Goal: Obtain resource: Obtain resource

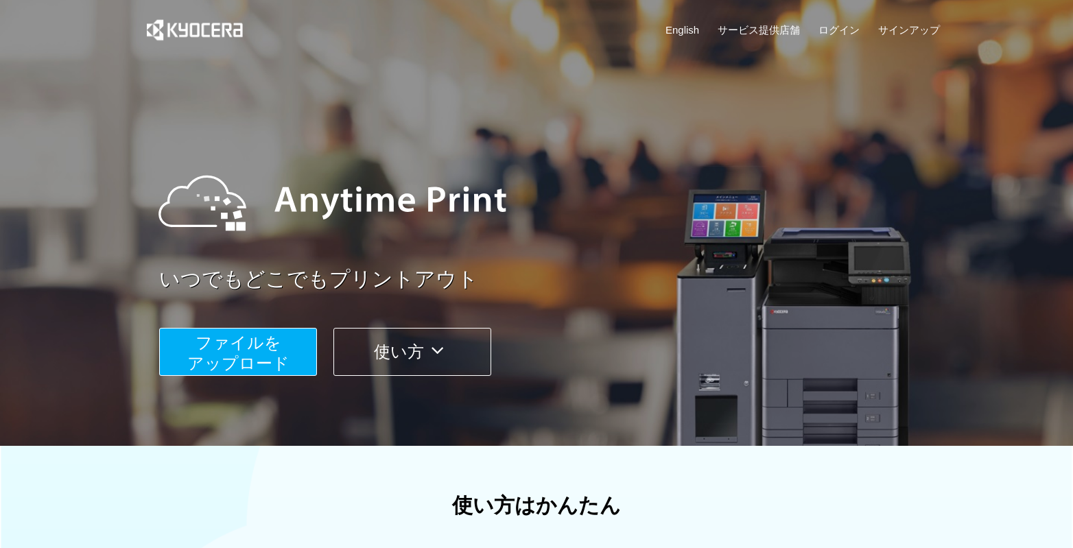
click at [238, 340] on span "ファイルを ​​アップロード" at bounding box center [238, 353] width 102 height 39
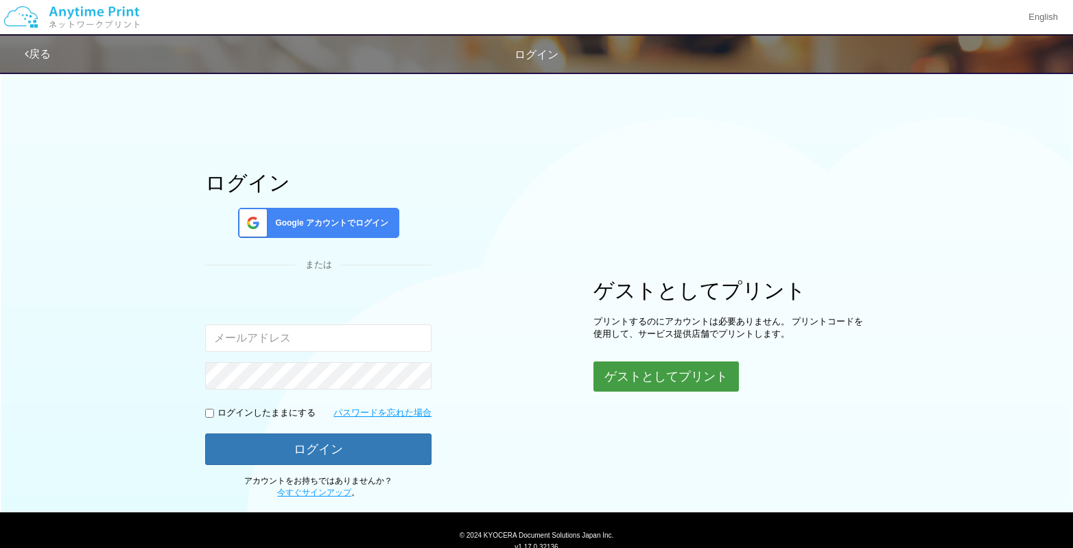
click at [680, 380] on button "ゲストとしてプリント" at bounding box center [667, 377] width 146 height 30
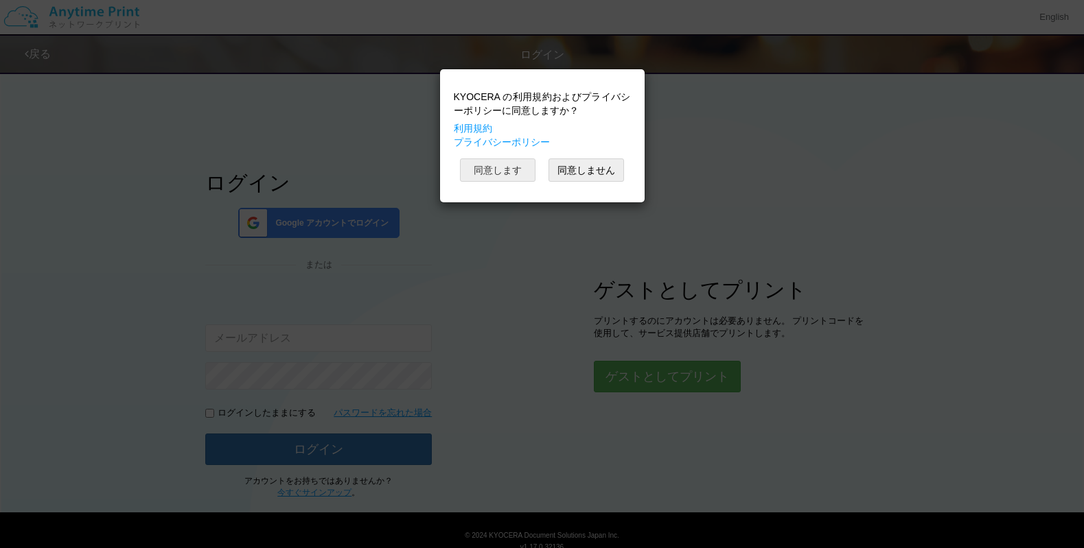
click at [522, 170] on button "同意します" at bounding box center [497, 170] width 75 height 23
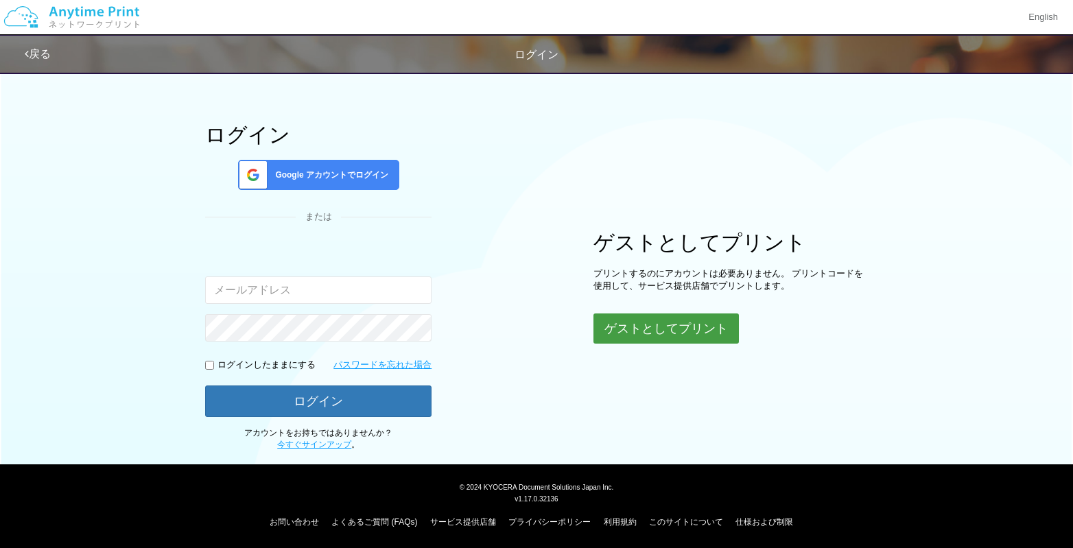
scroll to position [49, 0]
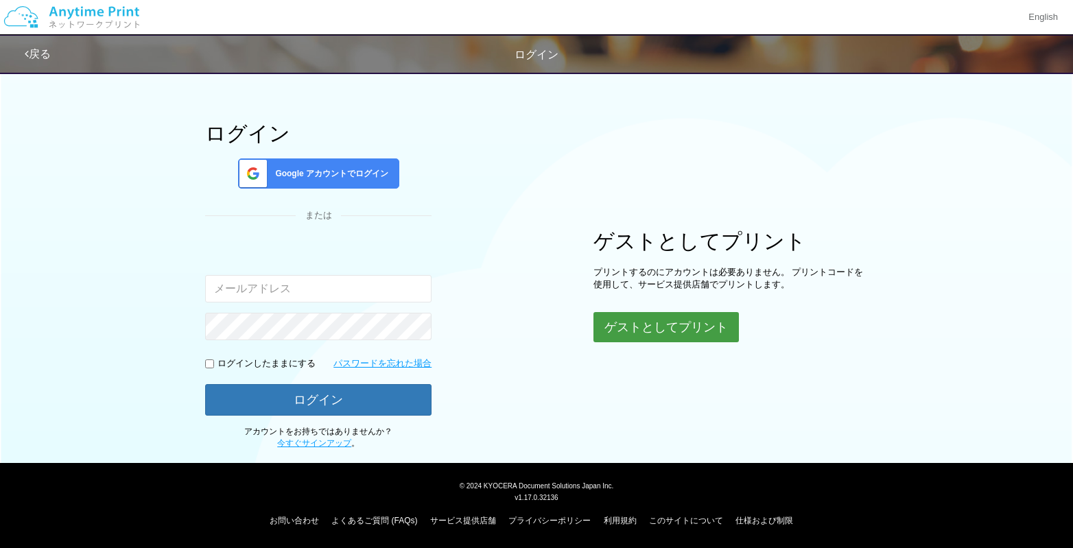
click at [665, 324] on button "ゲストとしてプリント" at bounding box center [667, 327] width 146 height 30
click at [695, 326] on button "ゲストとしてプリント" at bounding box center [667, 327] width 146 height 30
click at [544, 403] on div "ログイン Google アカウントでログイン または 入力されたメールアドレスまたはパスワードが正しくありません。 ログインしたままにする パスワードを忘れた…" at bounding box center [537, 232] width 824 height 434
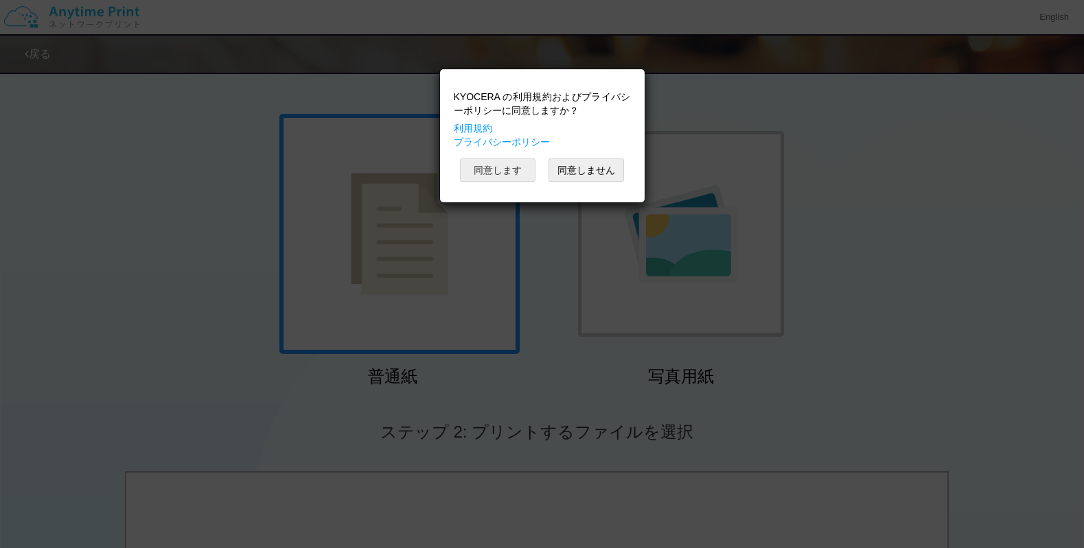
click at [493, 166] on button "同意します" at bounding box center [497, 170] width 75 height 23
click at [498, 169] on button "同意します" at bounding box center [497, 170] width 75 height 23
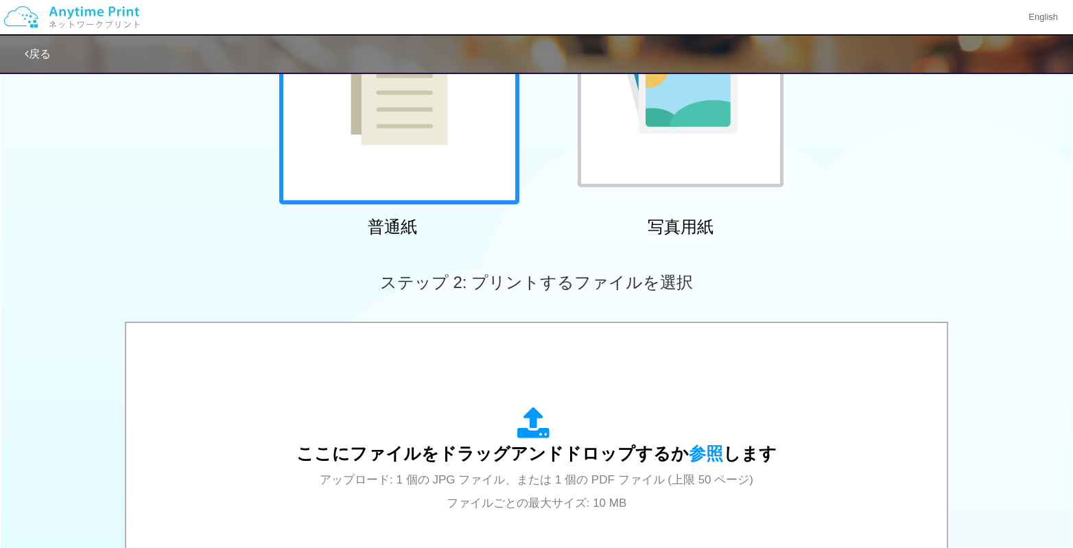
scroll to position [275, 0]
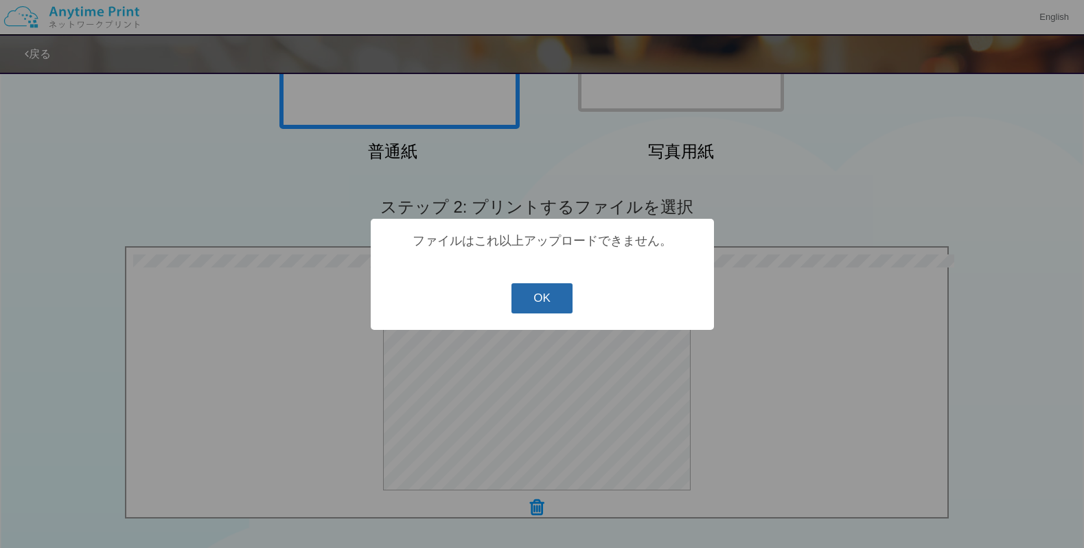
click at [557, 305] on button "OK" at bounding box center [541, 298] width 61 height 30
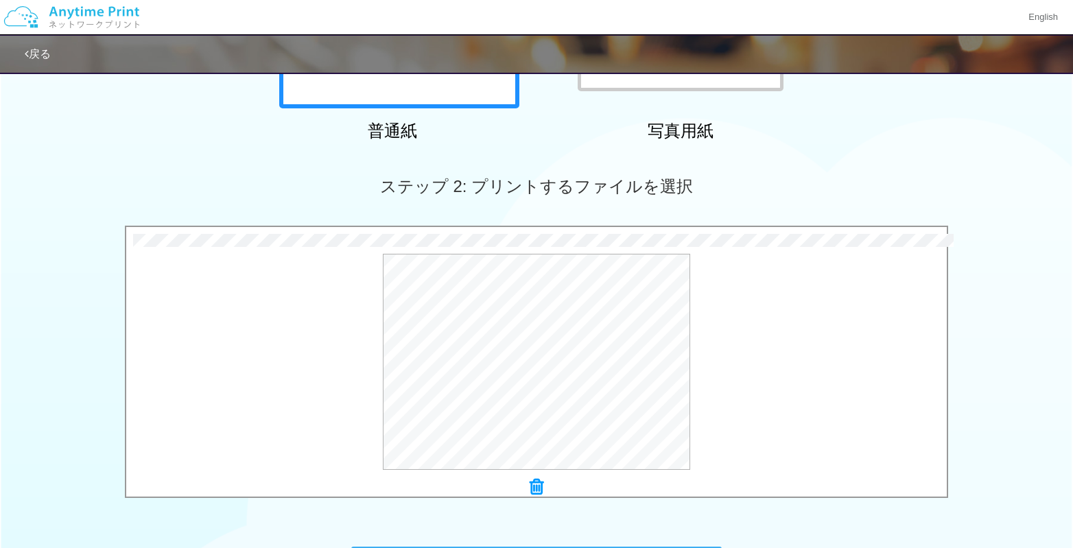
scroll to position [290, 0]
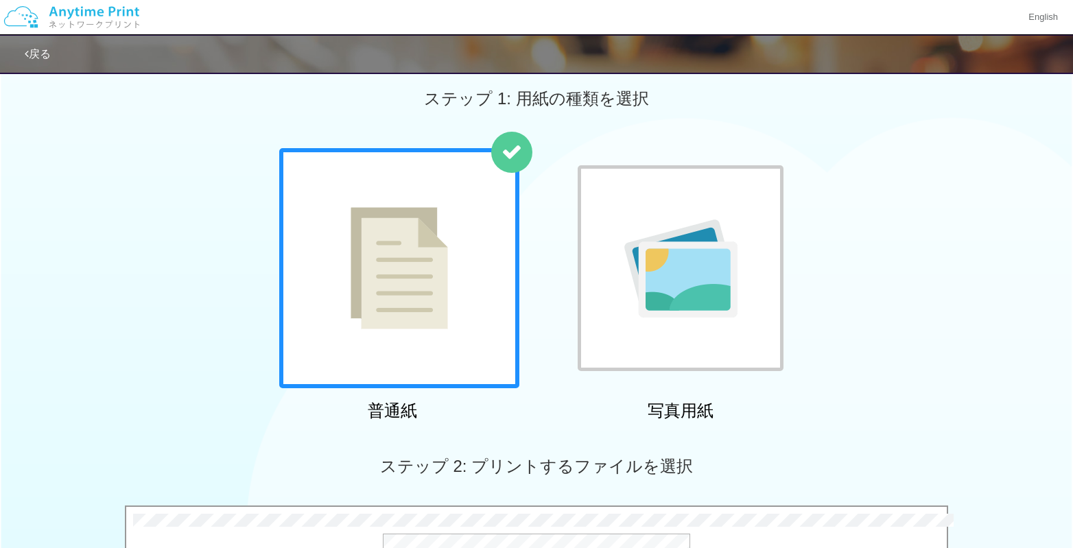
click at [720, 207] on div at bounding box center [681, 268] width 206 height 206
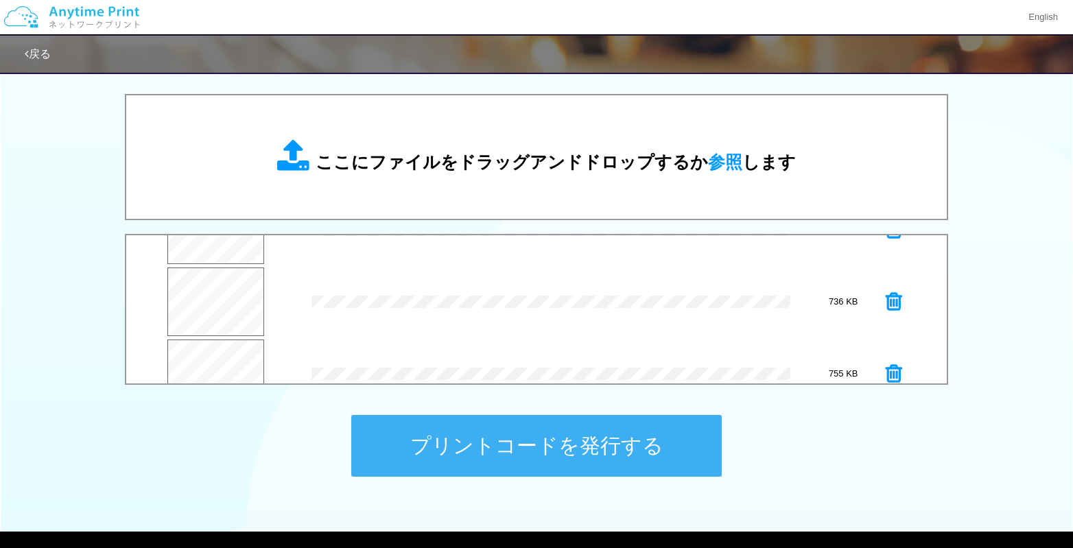
scroll to position [288, 0]
click at [646, 446] on button "プリントコードを発行する" at bounding box center [536, 446] width 371 height 62
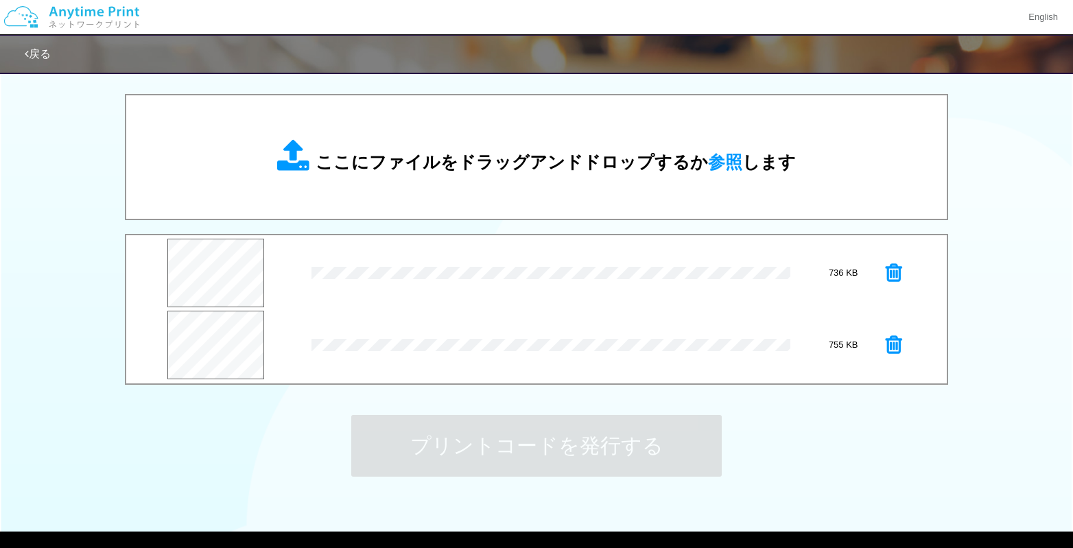
scroll to position [0, 0]
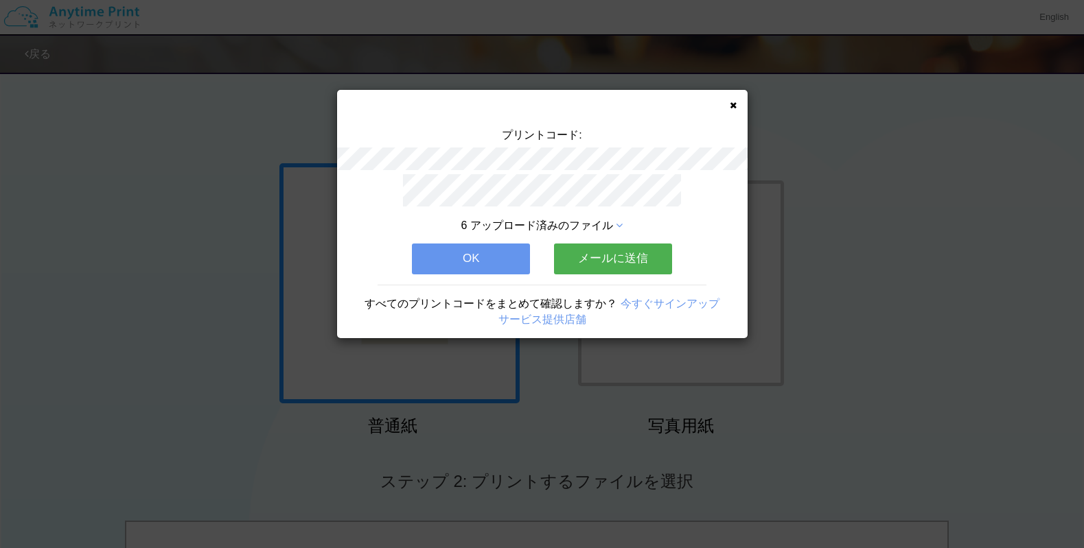
click at [646, 255] on button "メールに送信" at bounding box center [613, 259] width 118 height 30
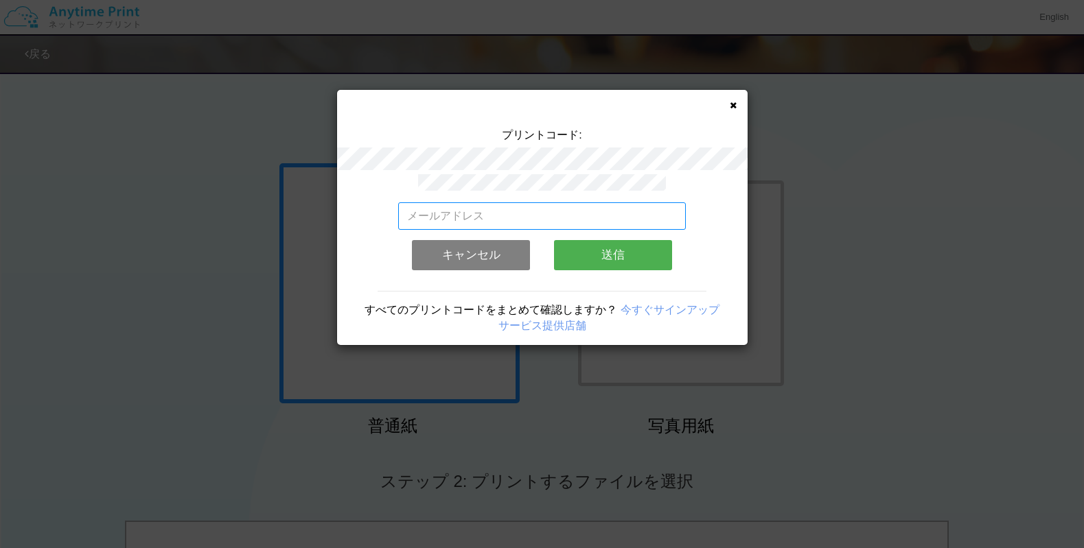
click at [603, 208] on input "email" at bounding box center [542, 215] width 288 height 27
type input "[EMAIL_ADDRESS][DOMAIN_NAME]"
click at [611, 248] on button "送信" at bounding box center [613, 255] width 118 height 30
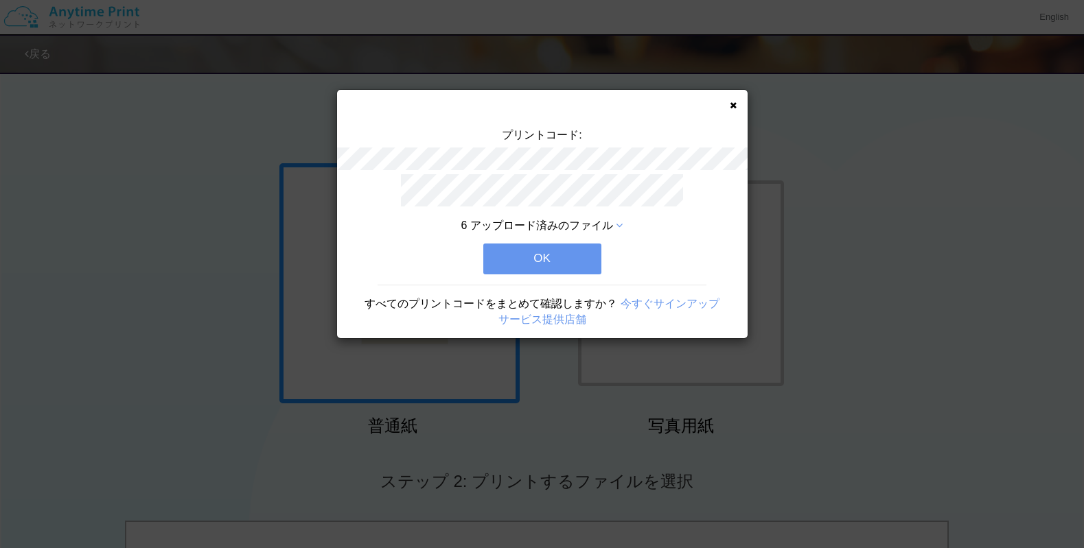
click at [566, 255] on button "OK" at bounding box center [542, 259] width 118 height 30
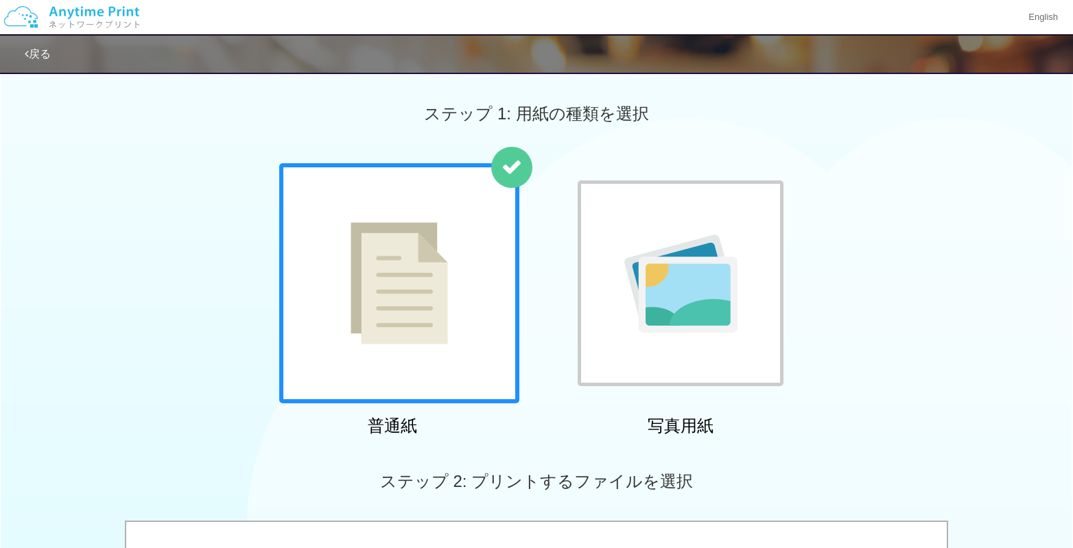
click at [653, 259] on img at bounding box center [681, 284] width 113 height 98
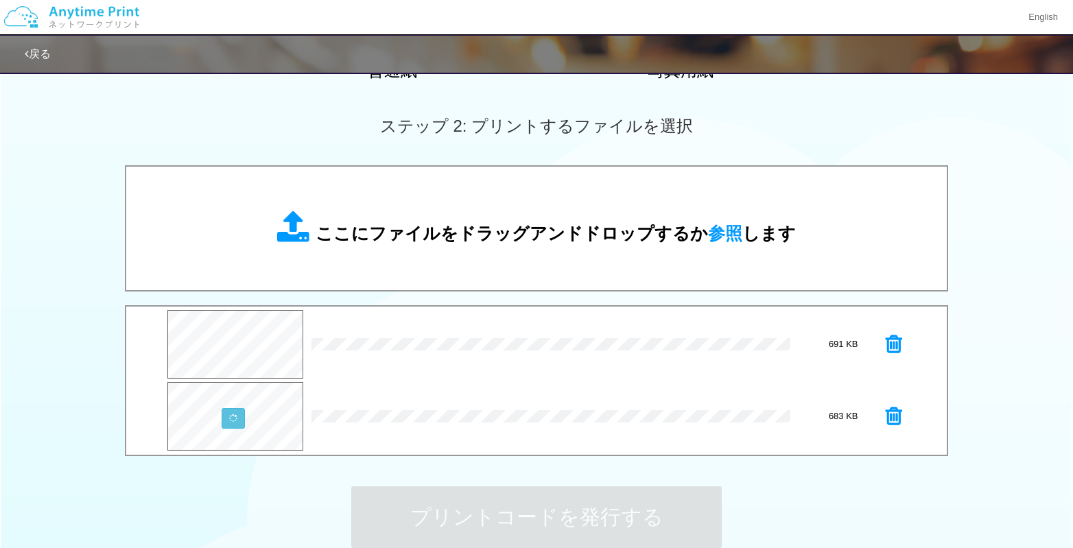
scroll to position [424, 0]
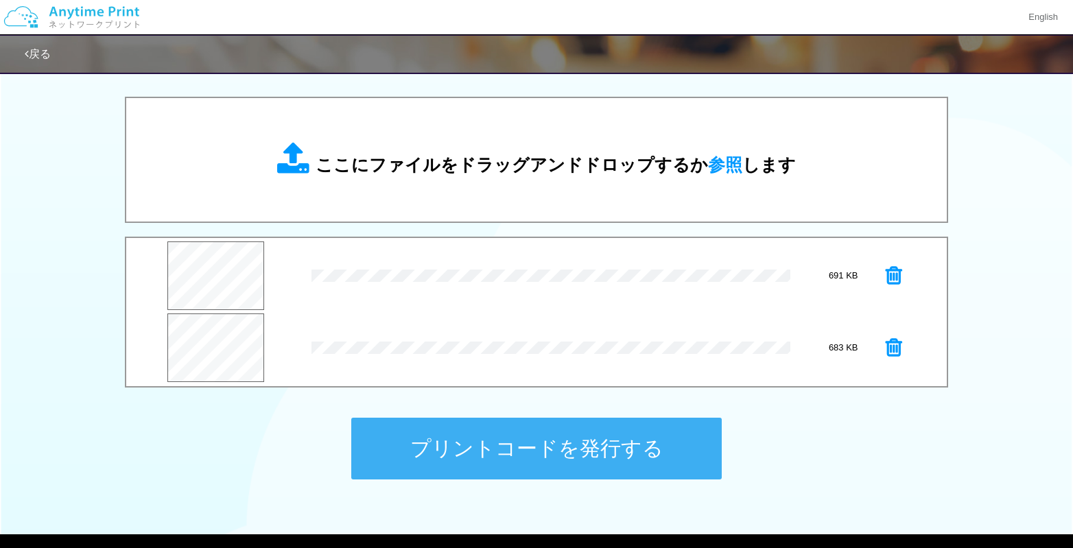
click at [661, 450] on button "プリントコードを発行する" at bounding box center [536, 449] width 371 height 62
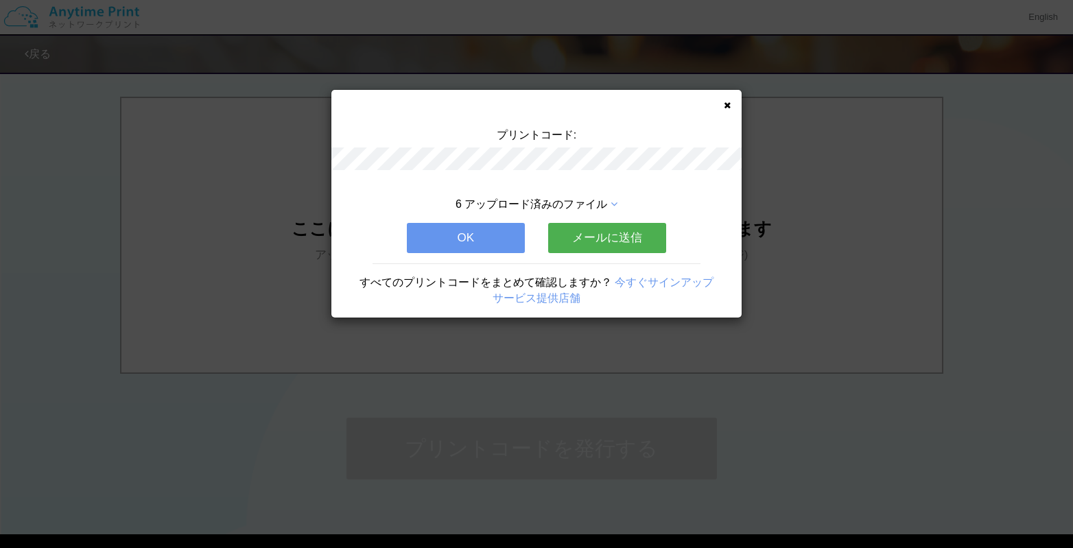
scroll to position [0, 0]
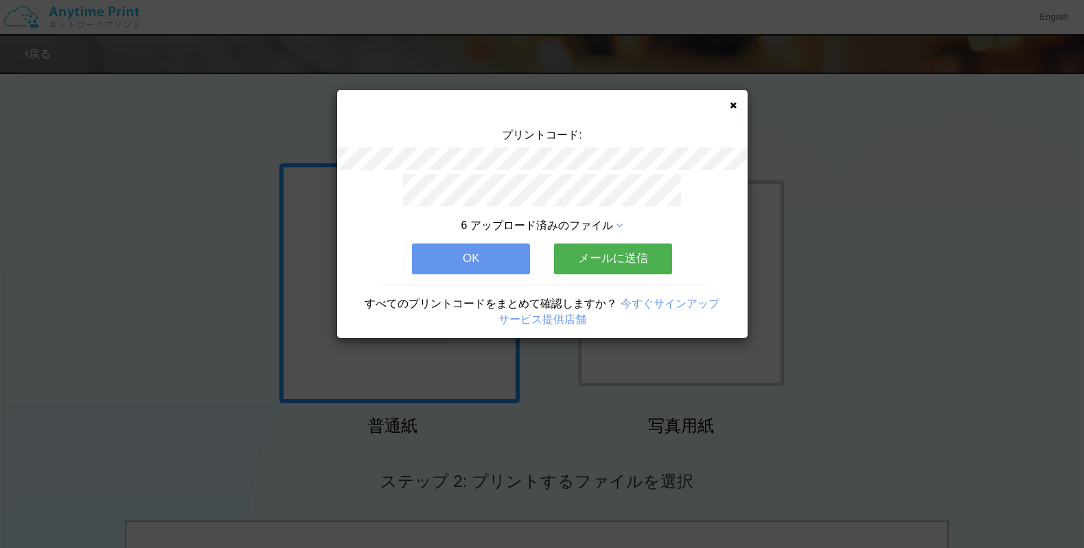
click at [616, 254] on button "メールに送信" at bounding box center [613, 259] width 118 height 30
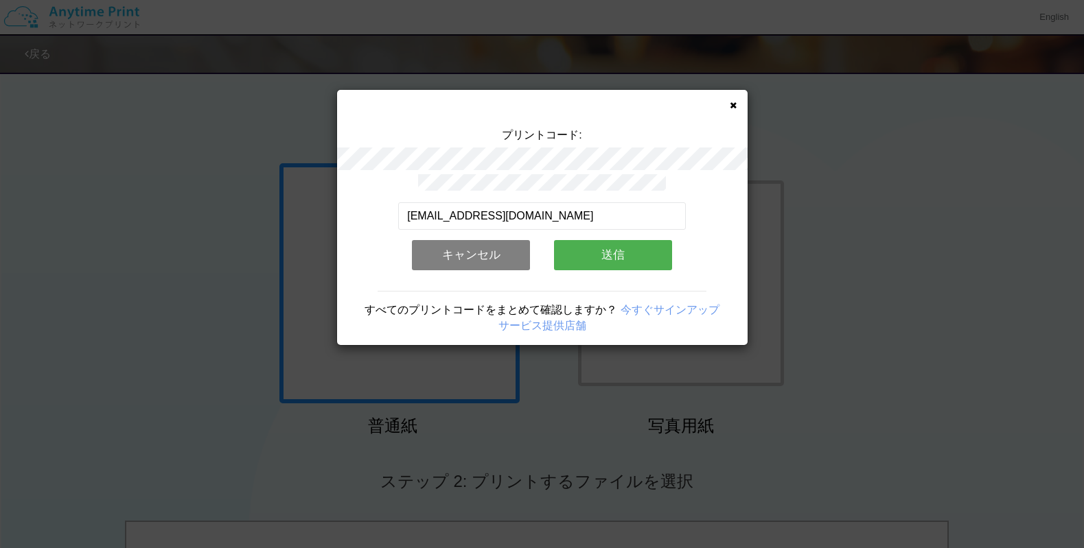
click at [600, 244] on button "送信" at bounding box center [613, 255] width 118 height 30
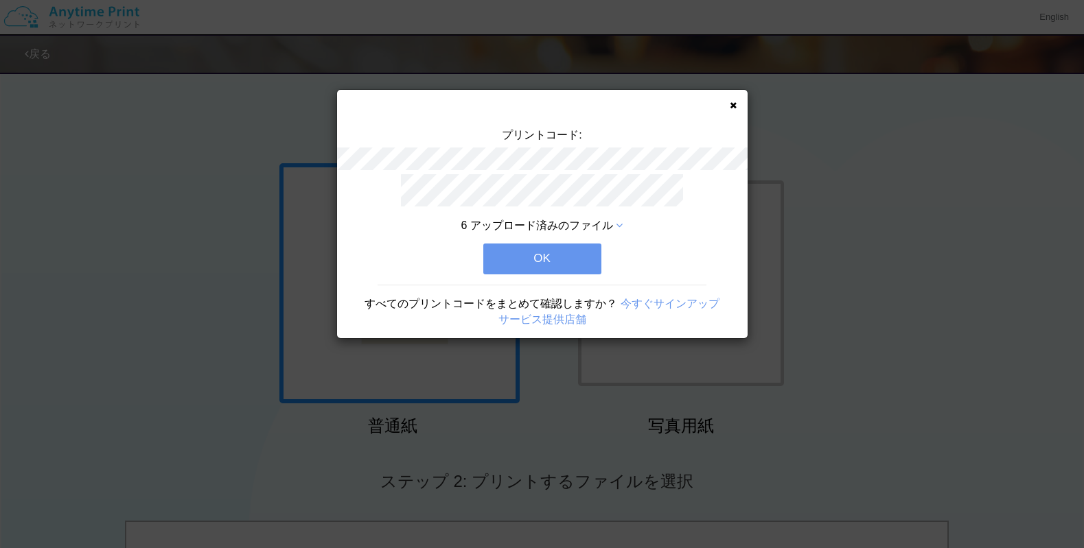
click at [546, 257] on button "OK" at bounding box center [542, 259] width 118 height 30
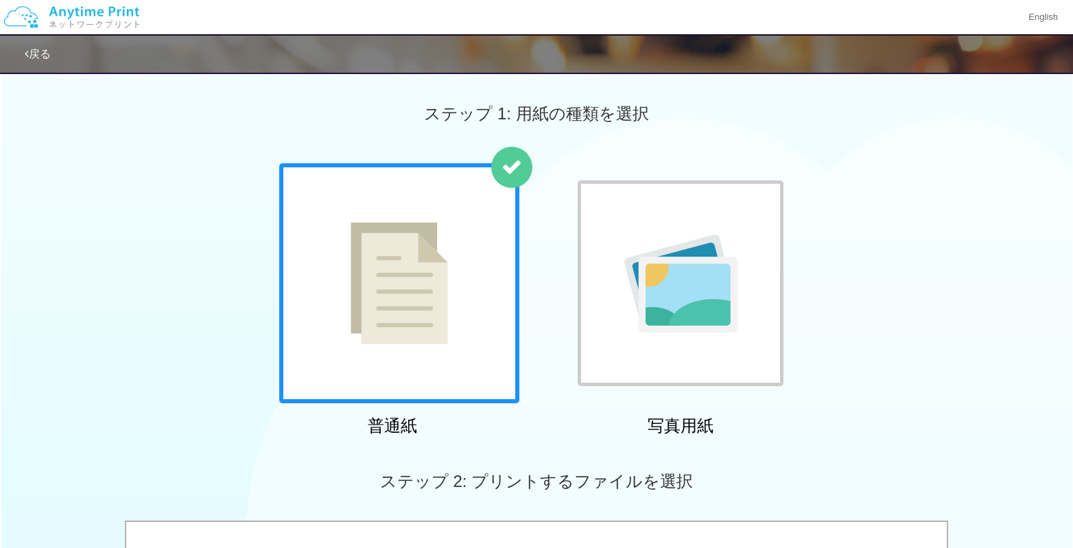
click at [679, 296] on img at bounding box center [681, 284] width 113 height 98
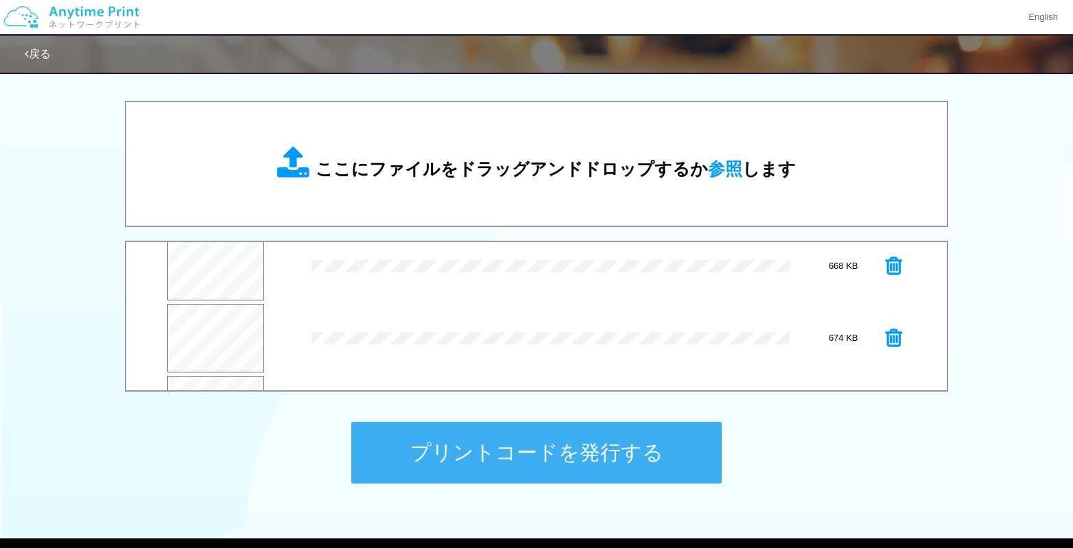
scroll to position [288, 0]
click at [647, 449] on button "プリントコードを発行する" at bounding box center [536, 453] width 371 height 62
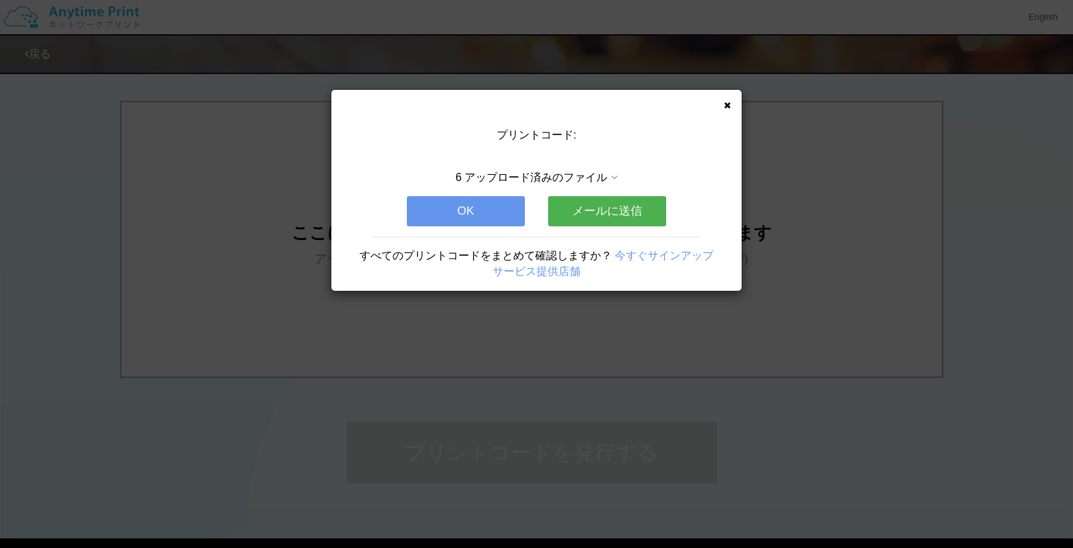
scroll to position [0, 0]
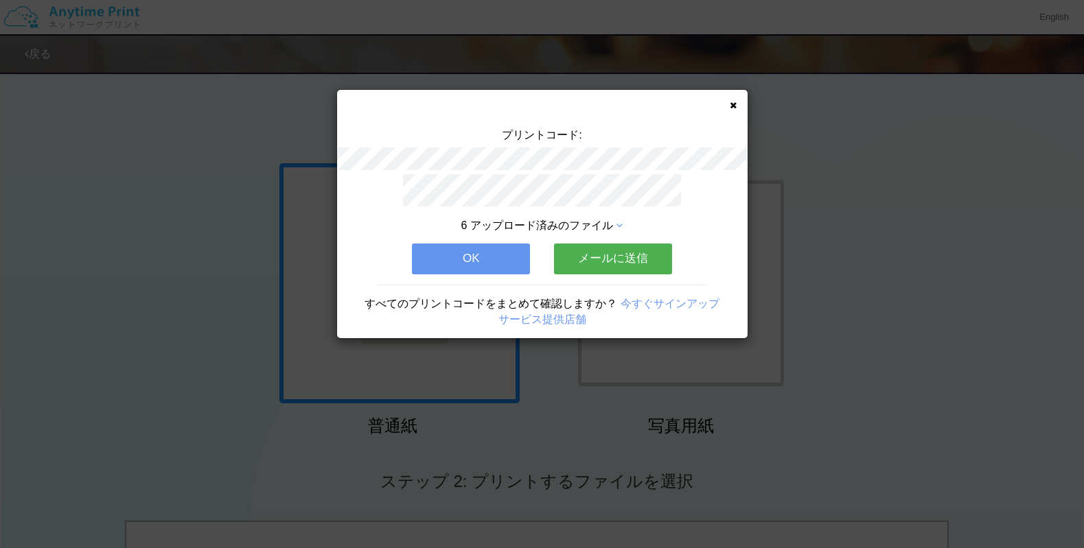
click at [631, 252] on button "メールに送信" at bounding box center [613, 259] width 118 height 30
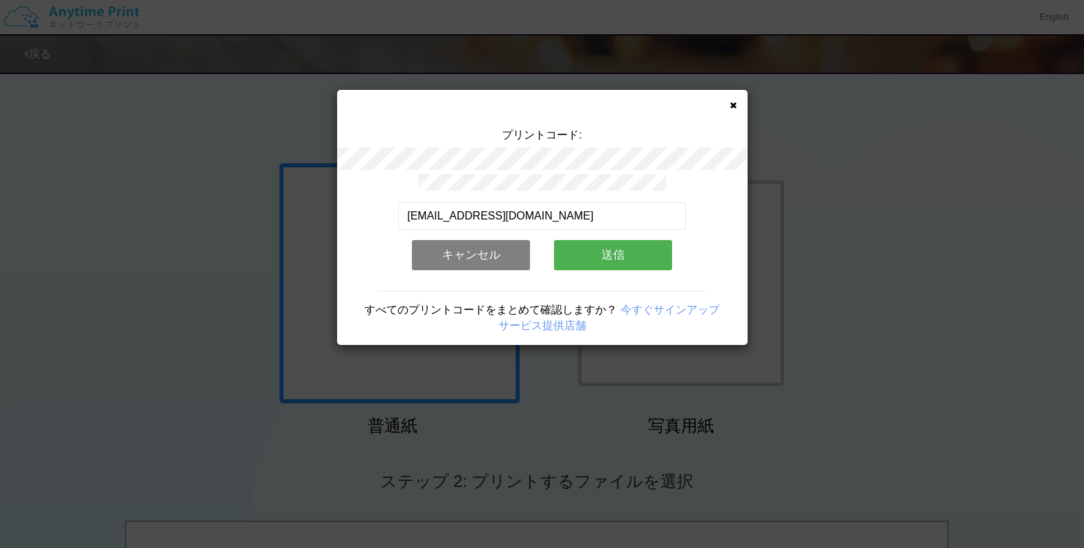
click at [631, 252] on button "送信" at bounding box center [613, 255] width 118 height 30
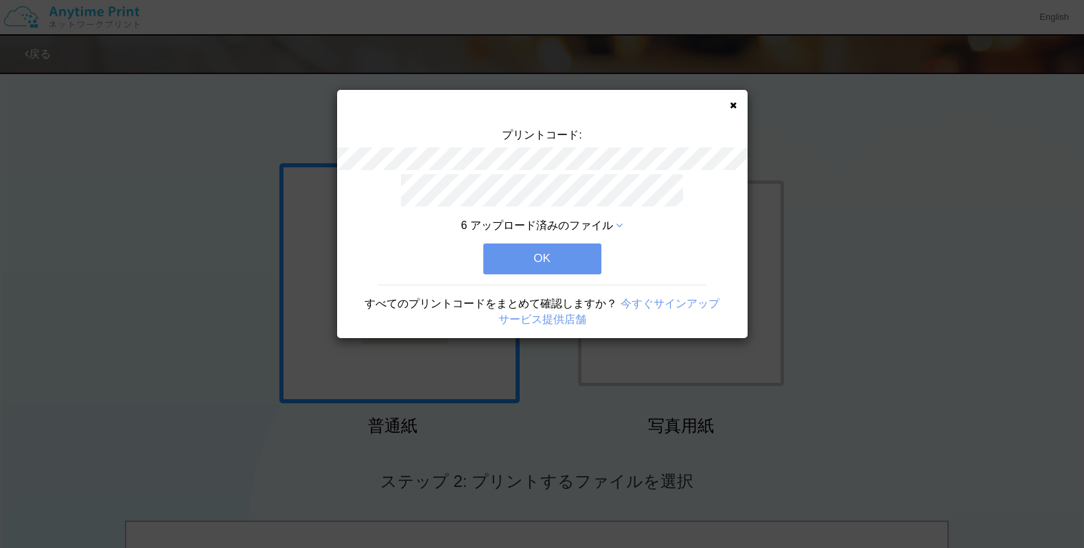
click at [583, 251] on button "OK" at bounding box center [542, 259] width 118 height 30
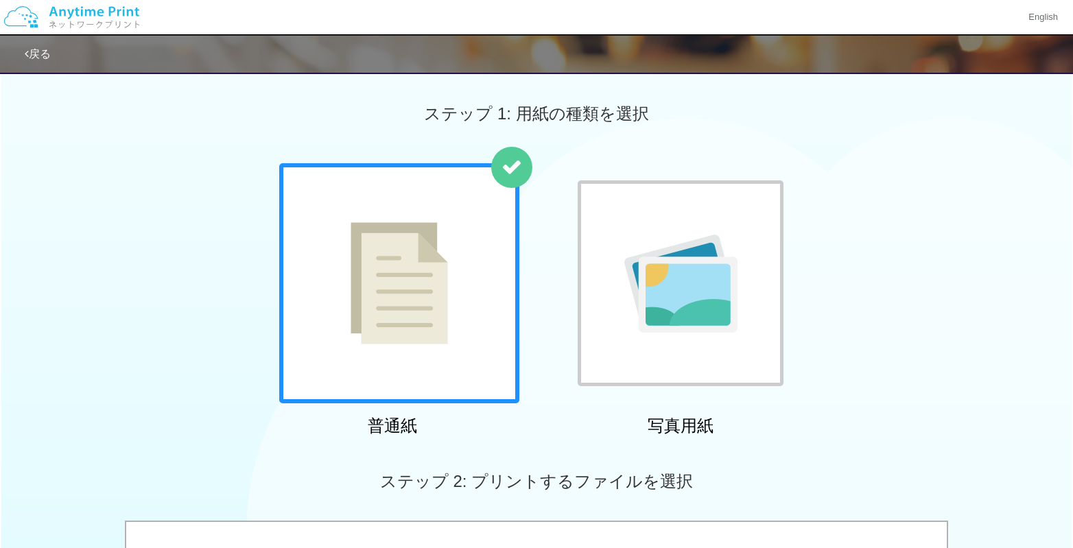
click at [728, 299] on img at bounding box center [681, 284] width 113 height 98
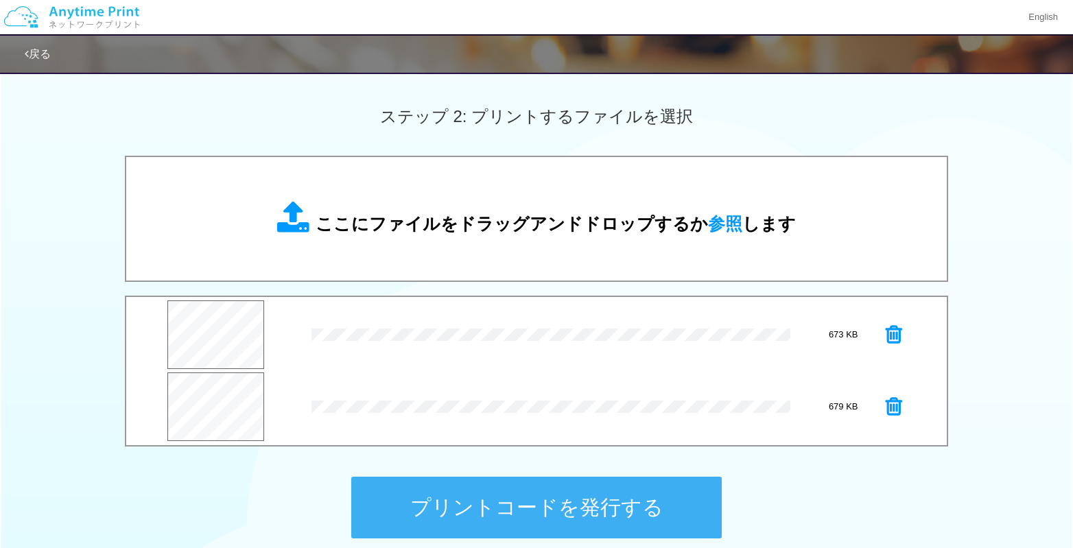
scroll to position [412, 0]
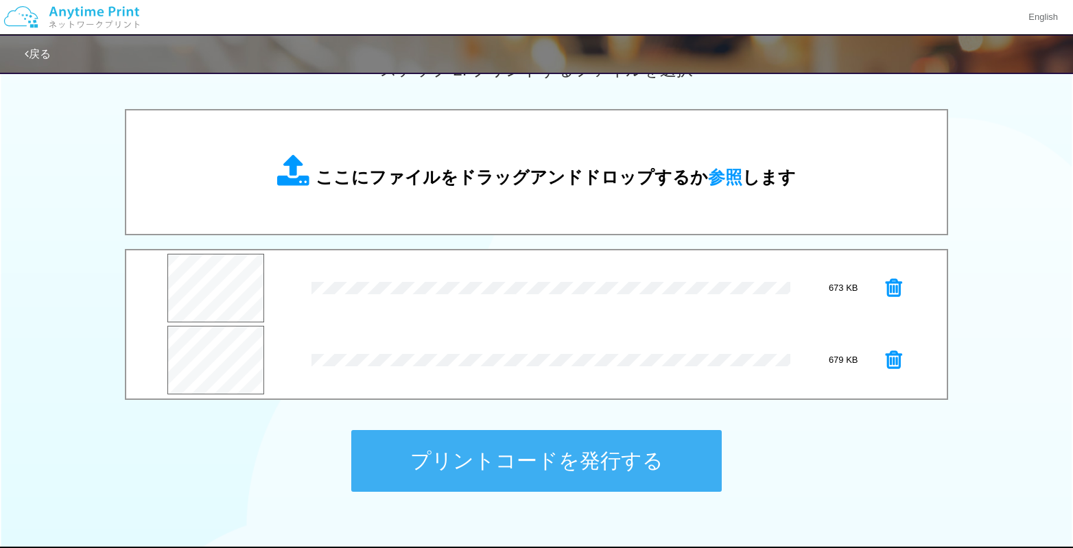
click at [647, 462] on button "プリントコードを発行する" at bounding box center [536, 461] width 371 height 62
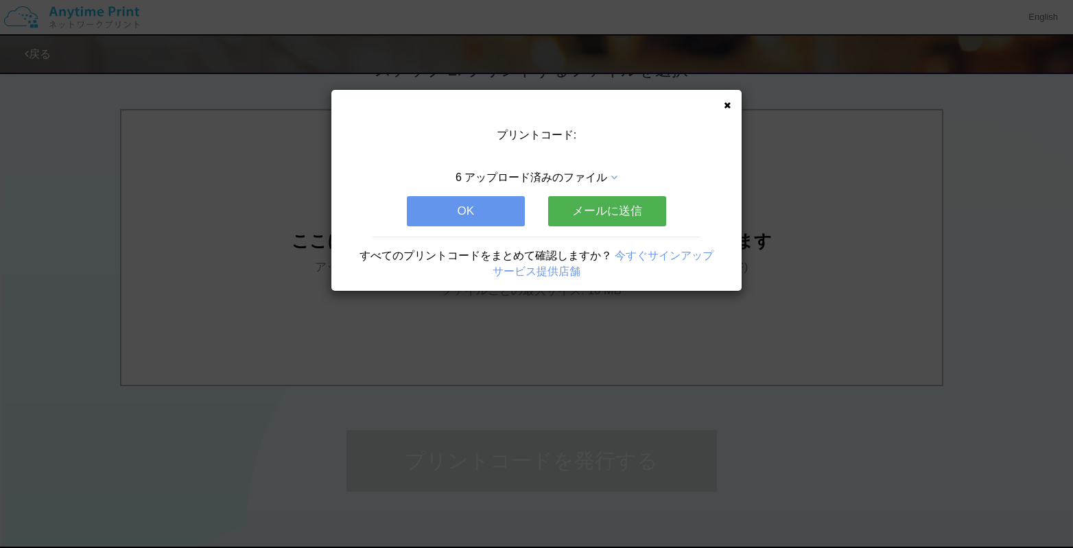
scroll to position [0, 0]
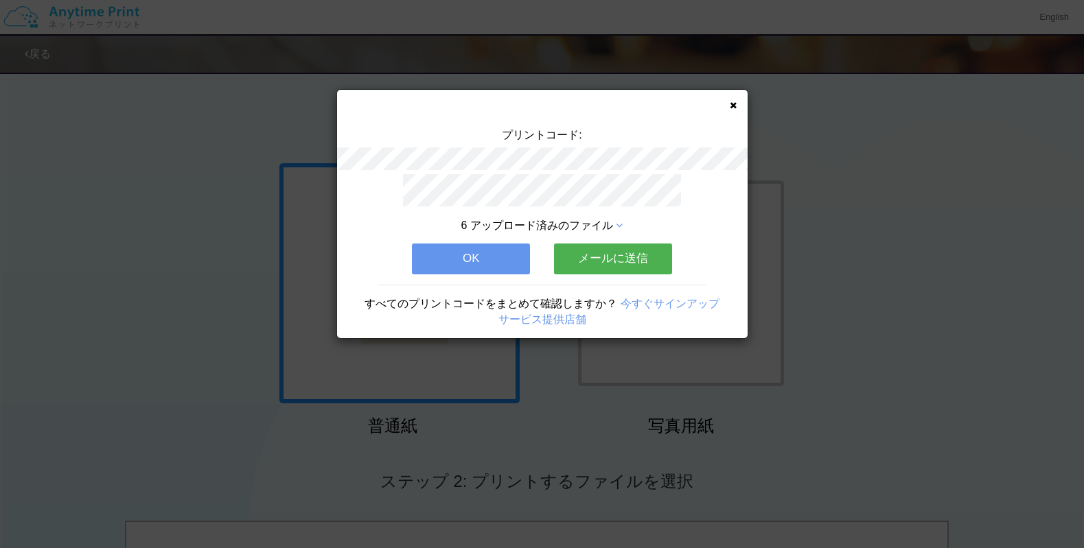
click at [622, 251] on button "メールに送信" at bounding box center [613, 259] width 118 height 30
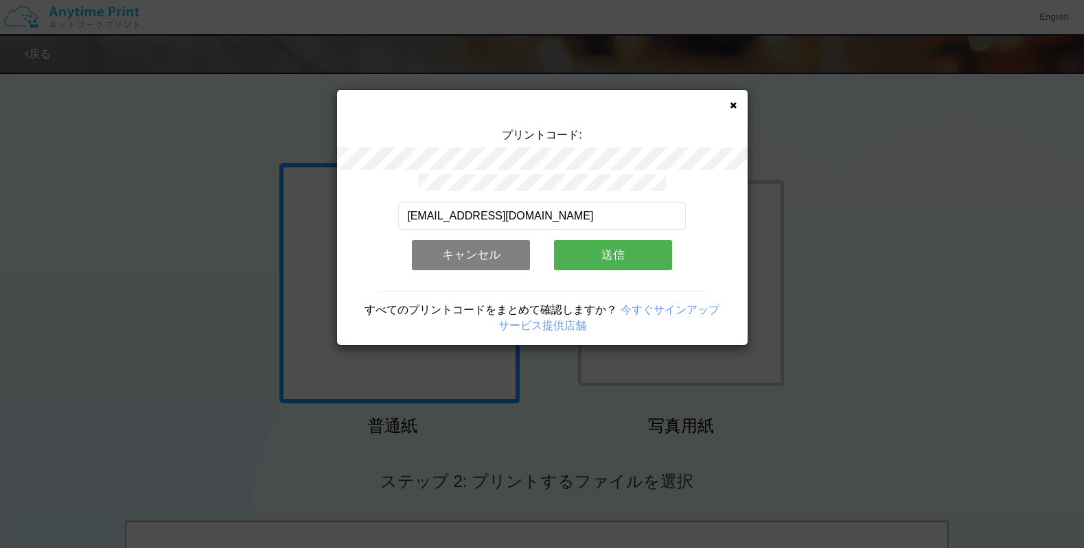
click at [622, 251] on button "送信" at bounding box center [613, 255] width 118 height 30
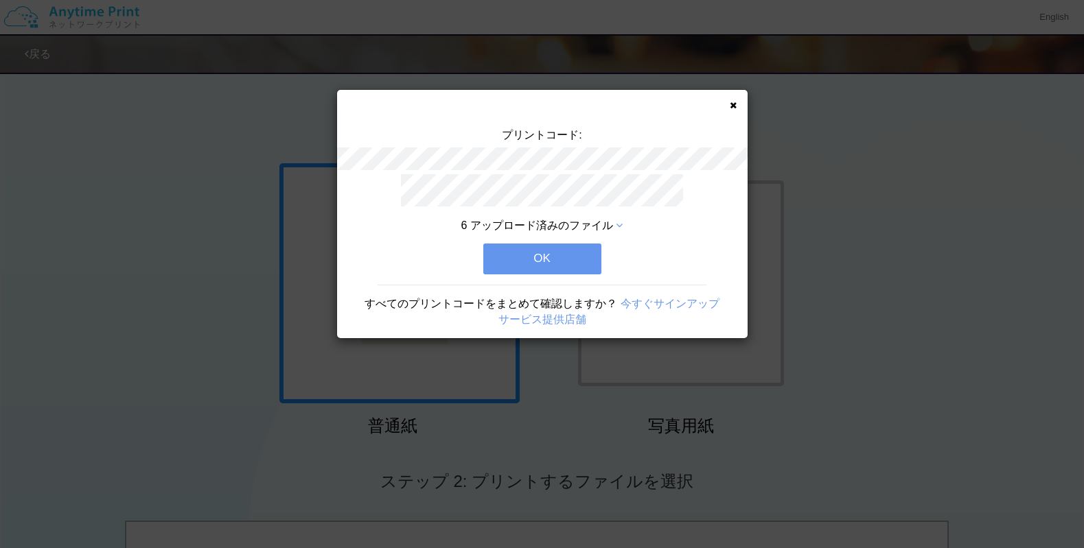
click at [581, 251] on button "OK" at bounding box center [542, 259] width 118 height 30
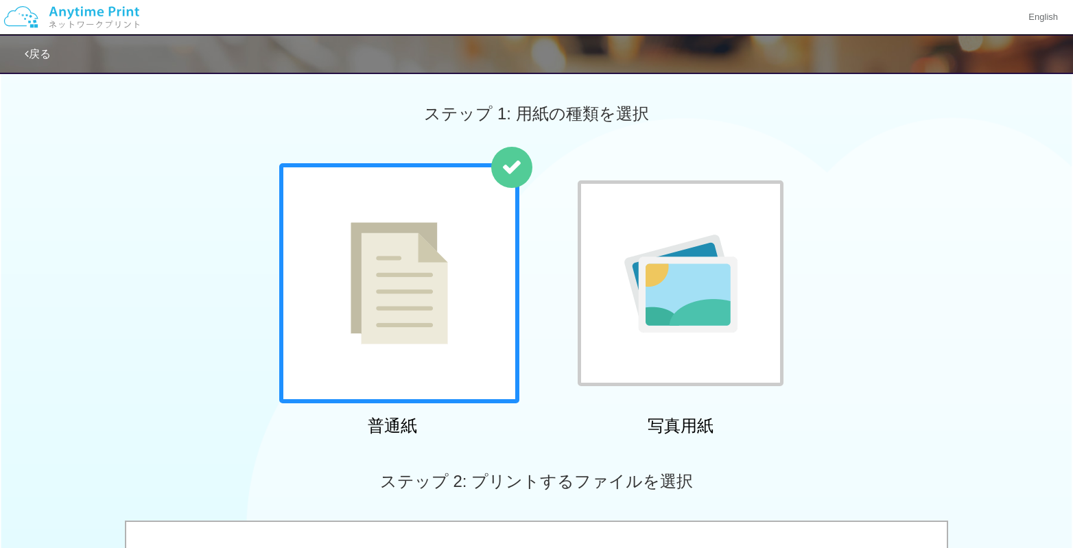
click at [883, 262] on div "普通紙 写真用紙" at bounding box center [536, 302] width 1073 height 279
